Goal: Transaction & Acquisition: Purchase product/service

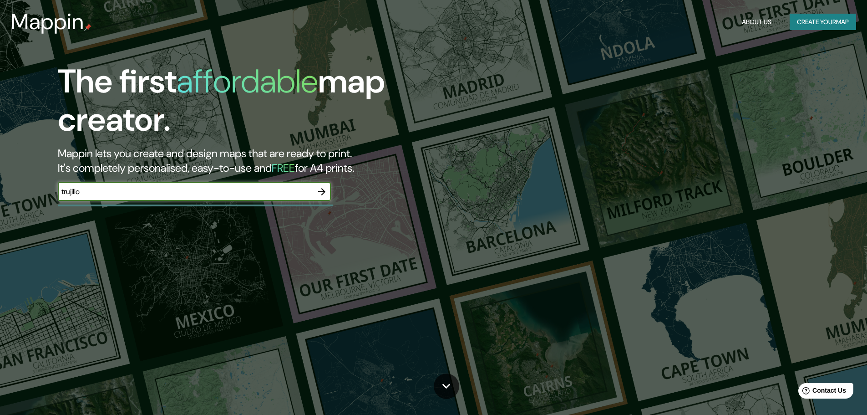
type input "trujillo"
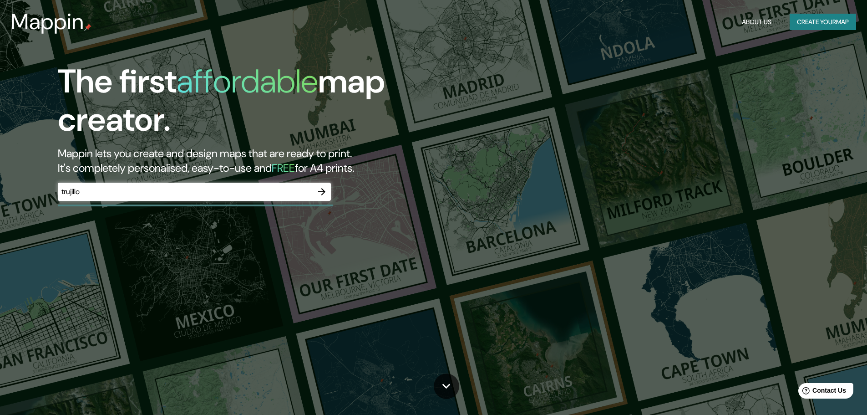
click at [742, 188] on div "The first affordable map creator. Mappin lets you create and design maps that a…" at bounding box center [433, 207] width 867 height 415
click at [317, 198] on button "button" at bounding box center [322, 192] width 18 height 18
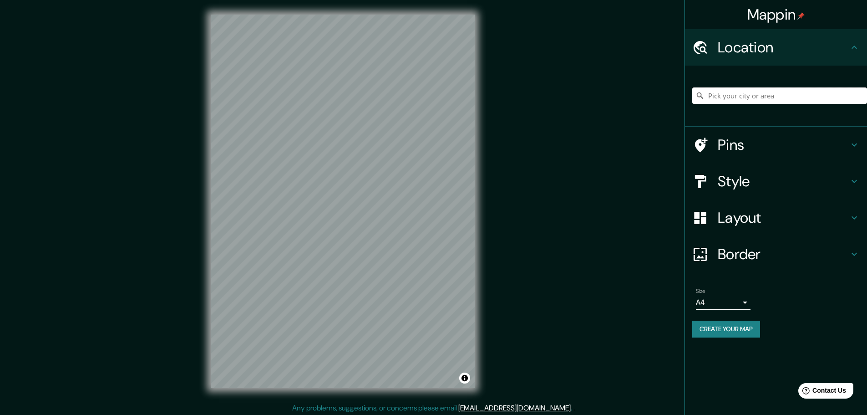
click at [716, 92] on input "Pick your city or area" at bounding box center [779, 95] width 175 height 16
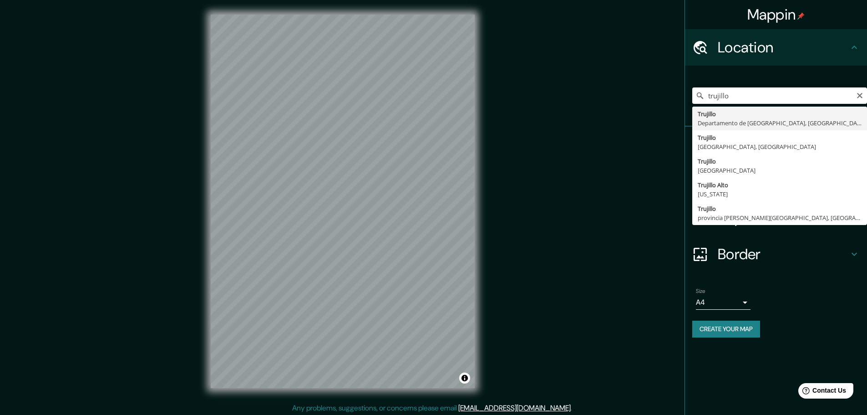
type input "Trujillo, Departamento de La Libertad, Perú"
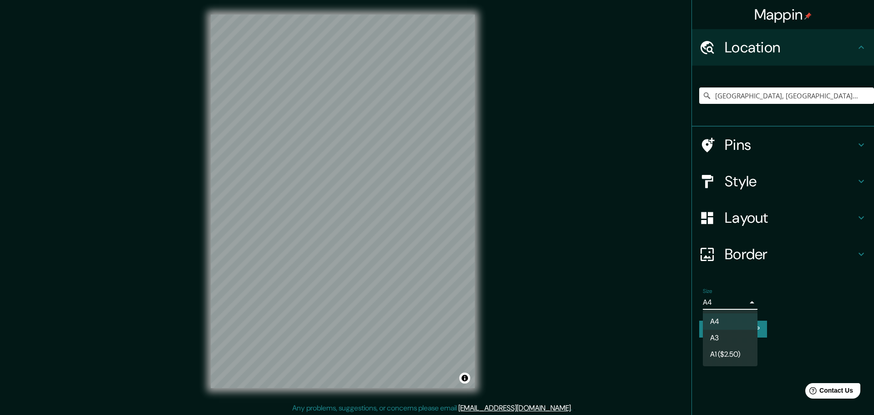
click at [727, 305] on body "Mappin Location Trujillo, Departamento de La Libertad, Perú Pins Style Layout B…" at bounding box center [437, 207] width 874 height 415
click at [720, 329] on li "A4" at bounding box center [730, 321] width 55 height 16
click at [730, 307] on body "Mappin Location Trujillo, Departamento de La Libertad, Perú Pins Style Layout B…" at bounding box center [437, 207] width 874 height 415
click at [727, 333] on li "A3" at bounding box center [730, 338] width 55 height 16
type input "a4"
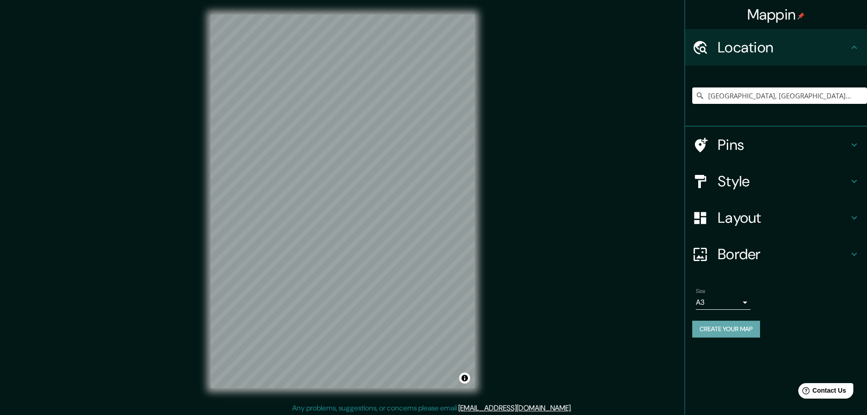
click at [738, 326] on button "Create your map" at bounding box center [726, 328] width 68 height 17
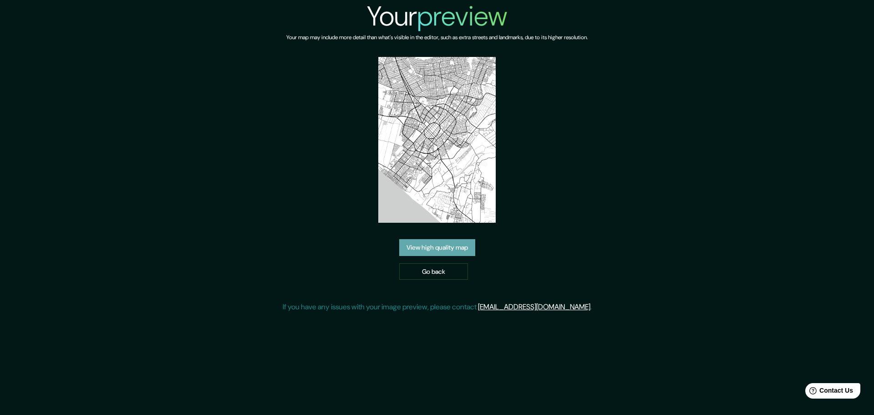
click at [456, 246] on link "View high quality map" at bounding box center [437, 247] width 76 height 17
